Goal: Task Accomplishment & Management: Manage account settings

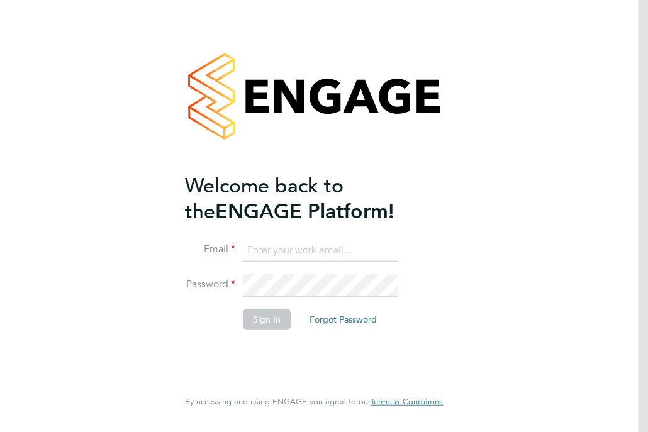
type input "clare.smith@reed.com"
click at [267, 318] on button "Sign In" at bounding box center [267, 319] width 48 height 20
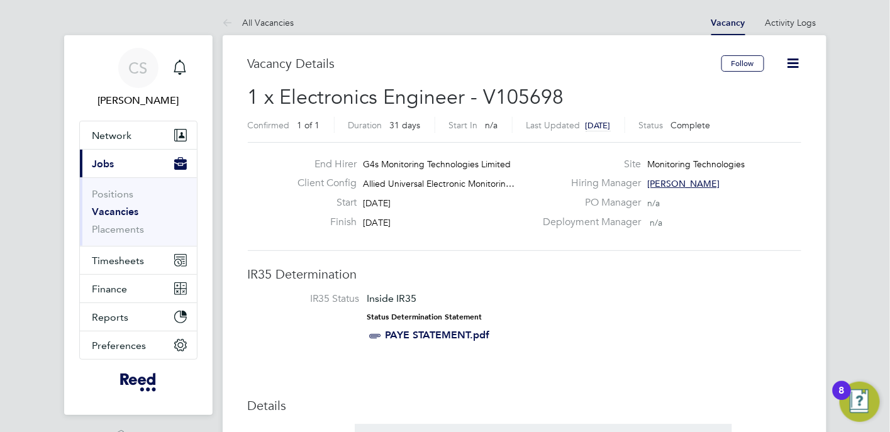
scroll to position [36, 88]
click at [115, 257] on span "Timesheets" at bounding box center [118, 261] width 52 height 12
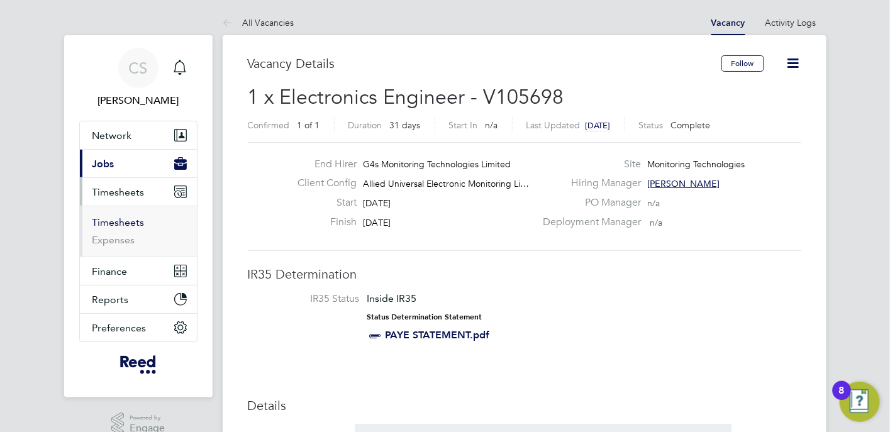
click at [120, 218] on link "Timesheets" at bounding box center [118, 222] width 52 height 12
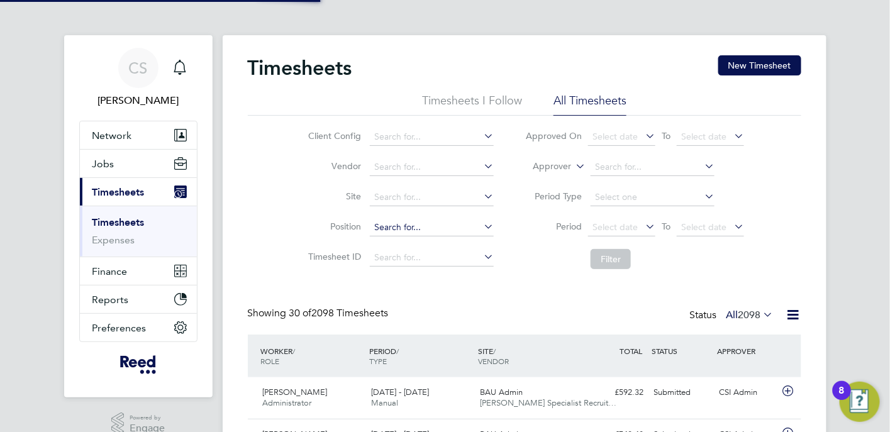
scroll to position [6, 6]
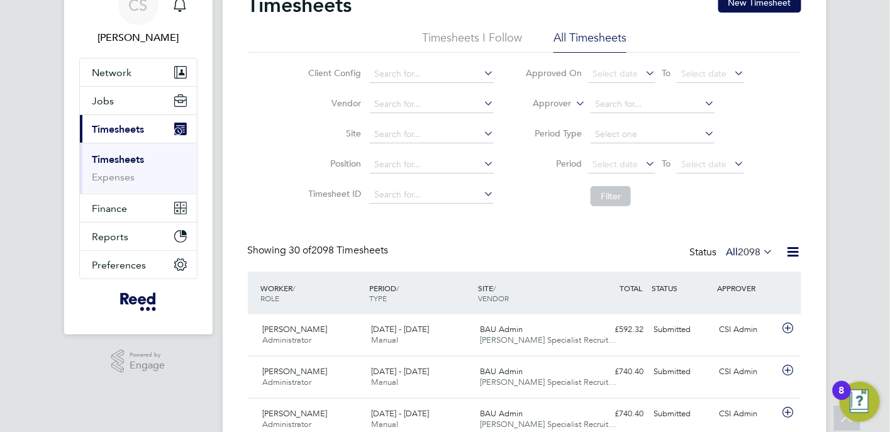
click at [585, 35] on li "All Timesheets" at bounding box center [589, 41] width 73 height 23
click at [470, 35] on li "Timesheets I Follow" at bounding box center [472, 41] width 100 height 23
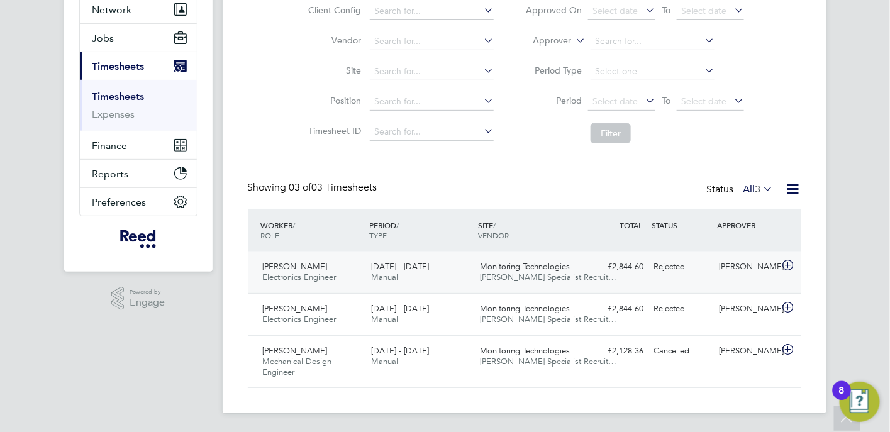
click at [281, 267] on span "[PERSON_NAME]" at bounding box center [295, 266] width 65 height 11
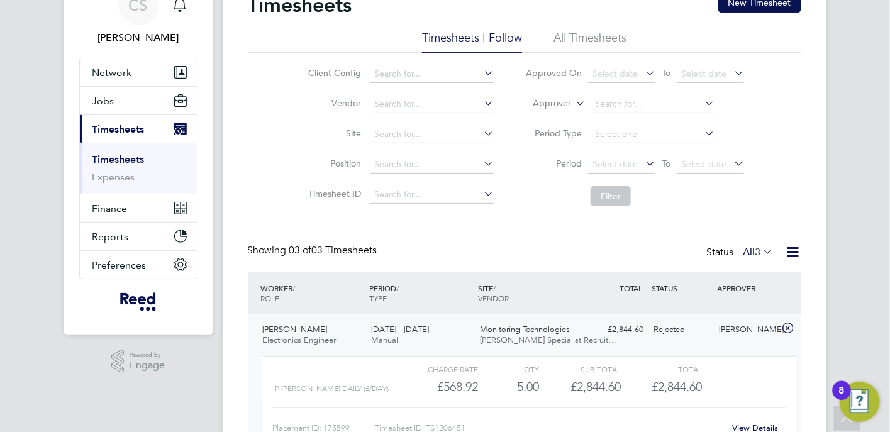
click at [124, 127] on span "Timesheets" at bounding box center [118, 129] width 52 height 12
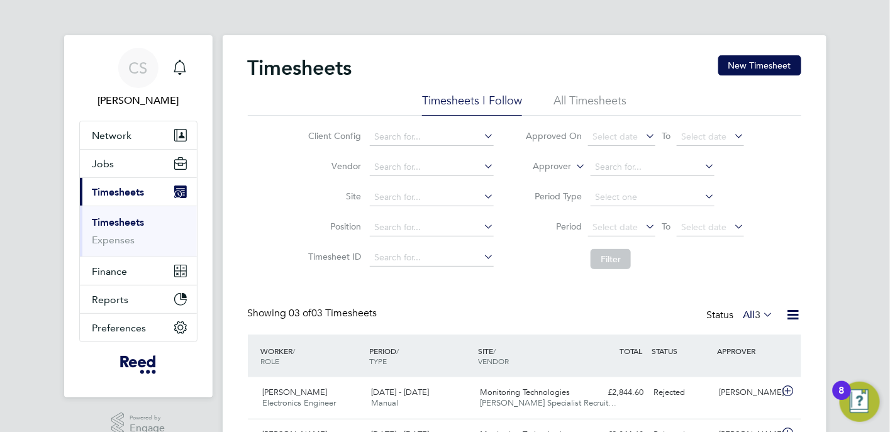
click at [134, 192] on span "Timesheets" at bounding box center [118, 192] width 52 height 12
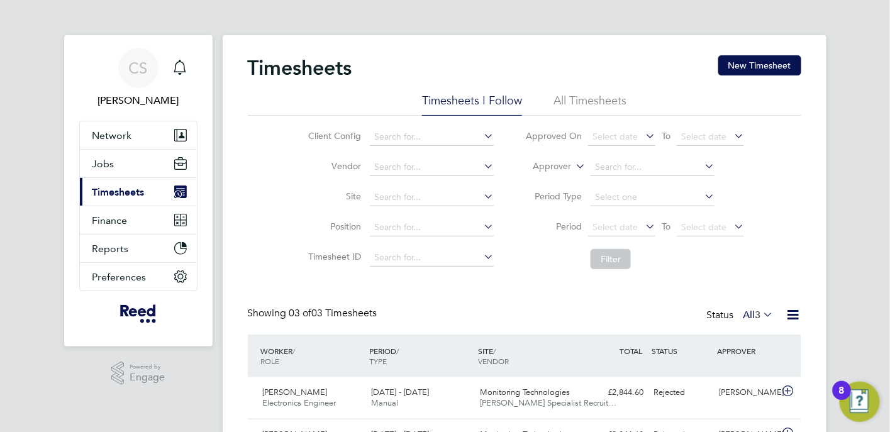
click at [97, 186] on span "Timesheets" at bounding box center [118, 192] width 52 height 12
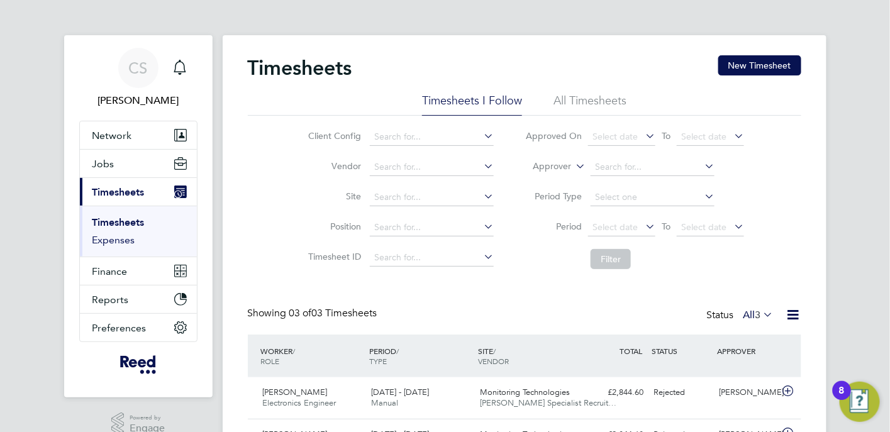
click at [103, 241] on link "Expenses" at bounding box center [113, 240] width 43 height 12
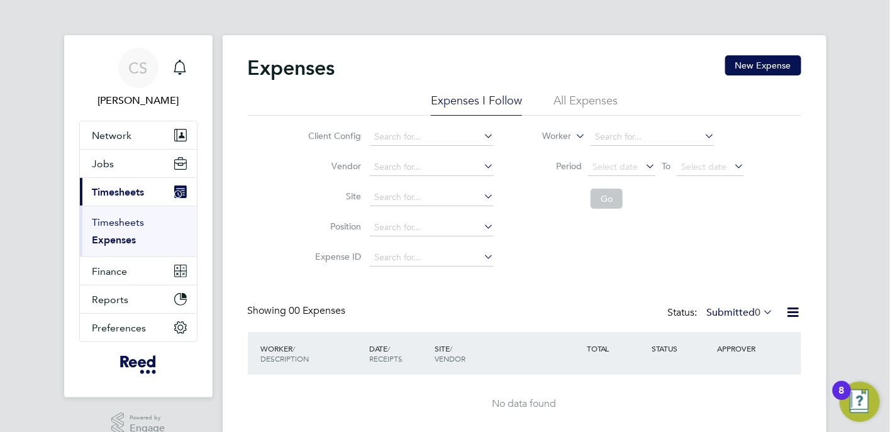
click at [112, 219] on link "Timesheets" at bounding box center [118, 222] width 52 height 12
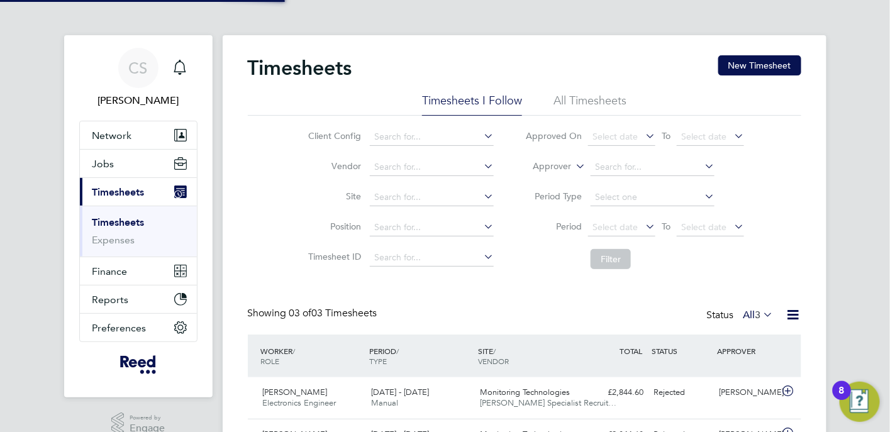
scroll to position [43, 109]
click at [756, 316] on span "3" at bounding box center [758, 315] width 6 height 13
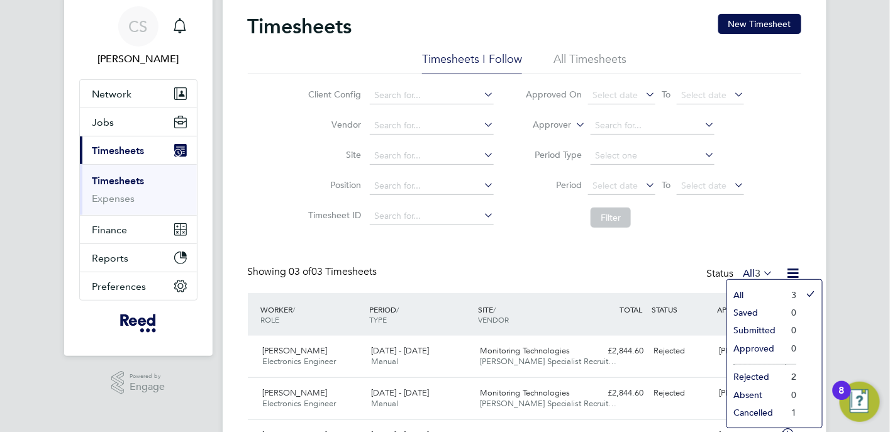
scroll to position [63, 0]
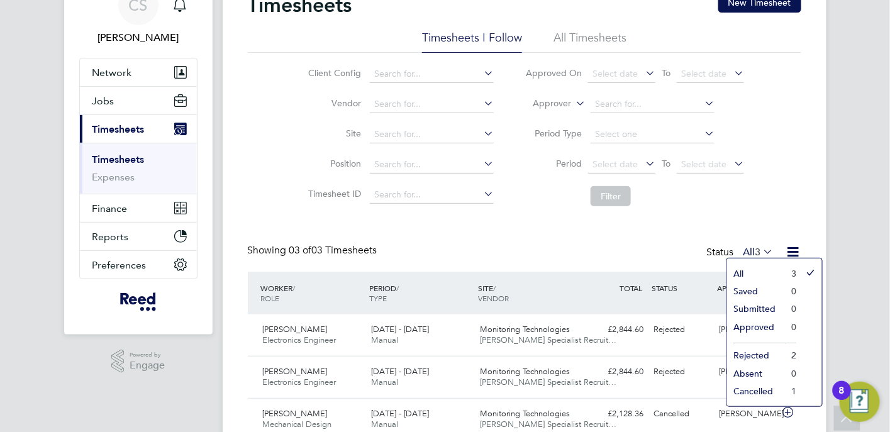
click at [793, 209] on div "Client Config Vendor Site Position Timesheet ID Approved On Select date To Sele…" at bounding box center [524, 133] width 553 height 160
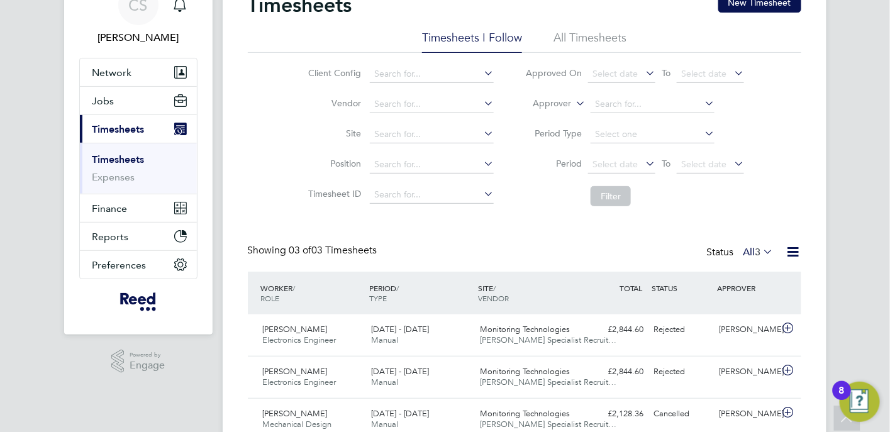
click at [594, 32] on li "All Timesheets" at bounding box center [589, 41] width 73 height 23
